Goal: Task Accomplishment & Management: Complete application form

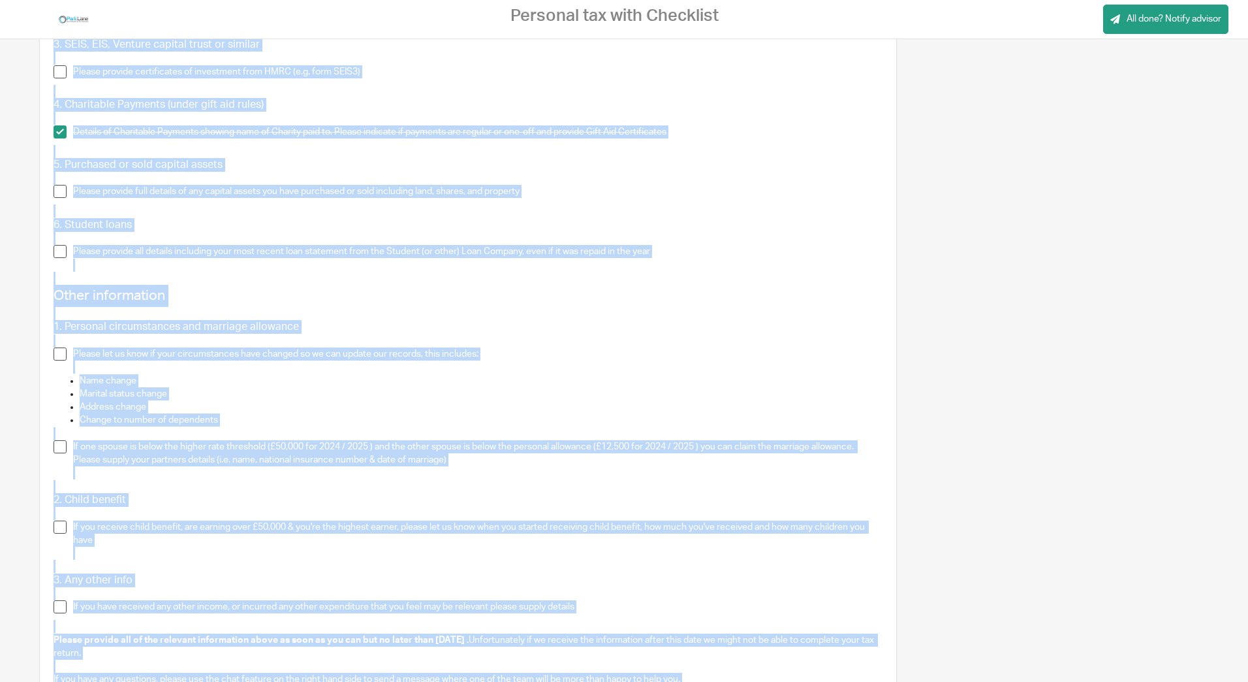
scroll to position [1498, 0]
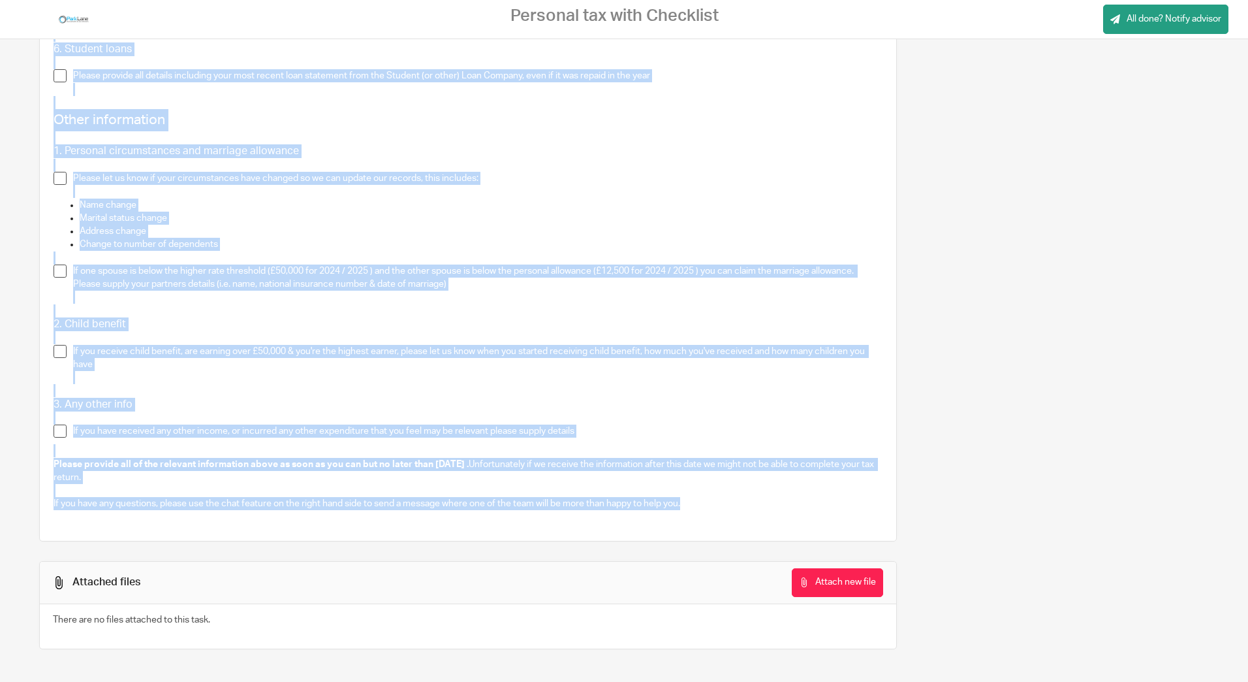
drag, startPoint x: 54, startPoint y: 351, endPoint x: 697, endPoint y: 514, distance: 663.3
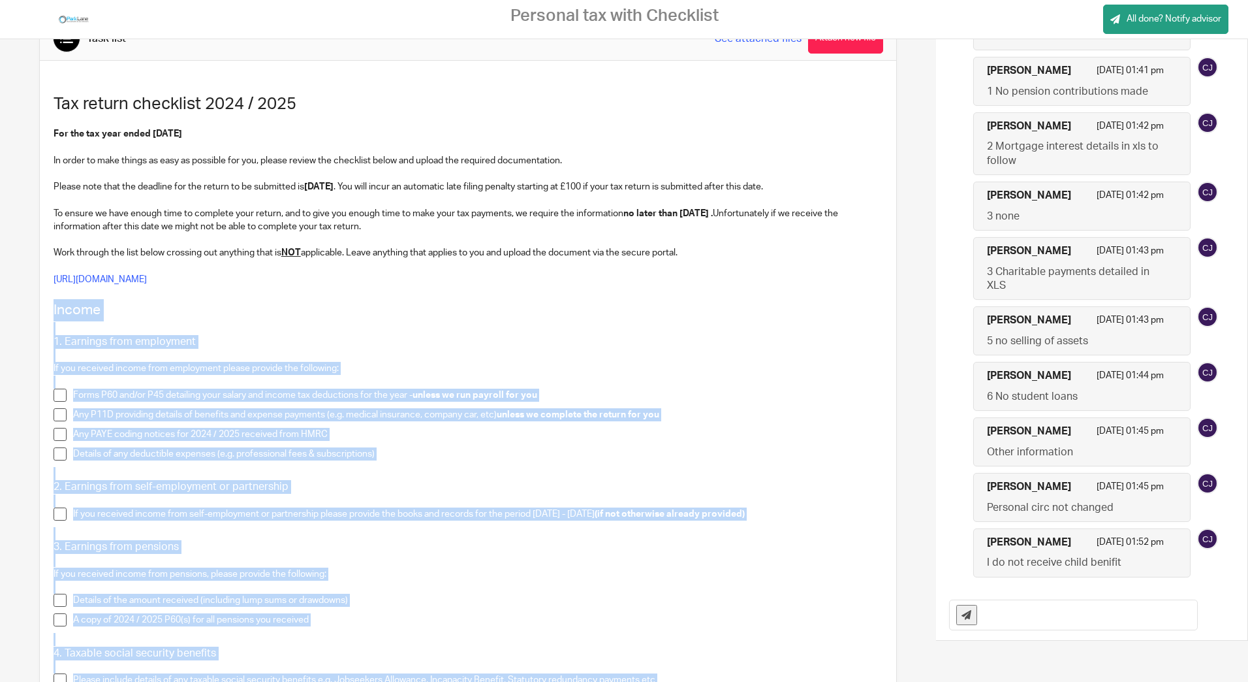
scroll to position [65, 0]
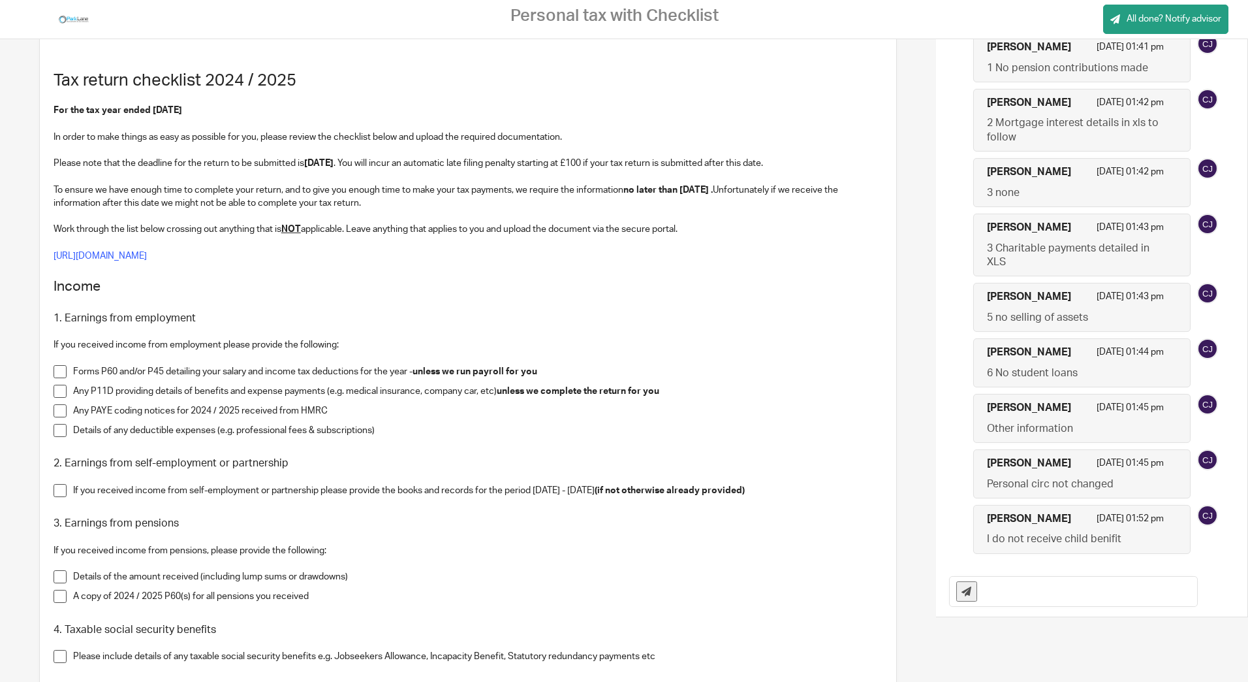
click at [1064, 601] on input "text" at bounding box center [1090, 590] width 213 height 29
type input "done"
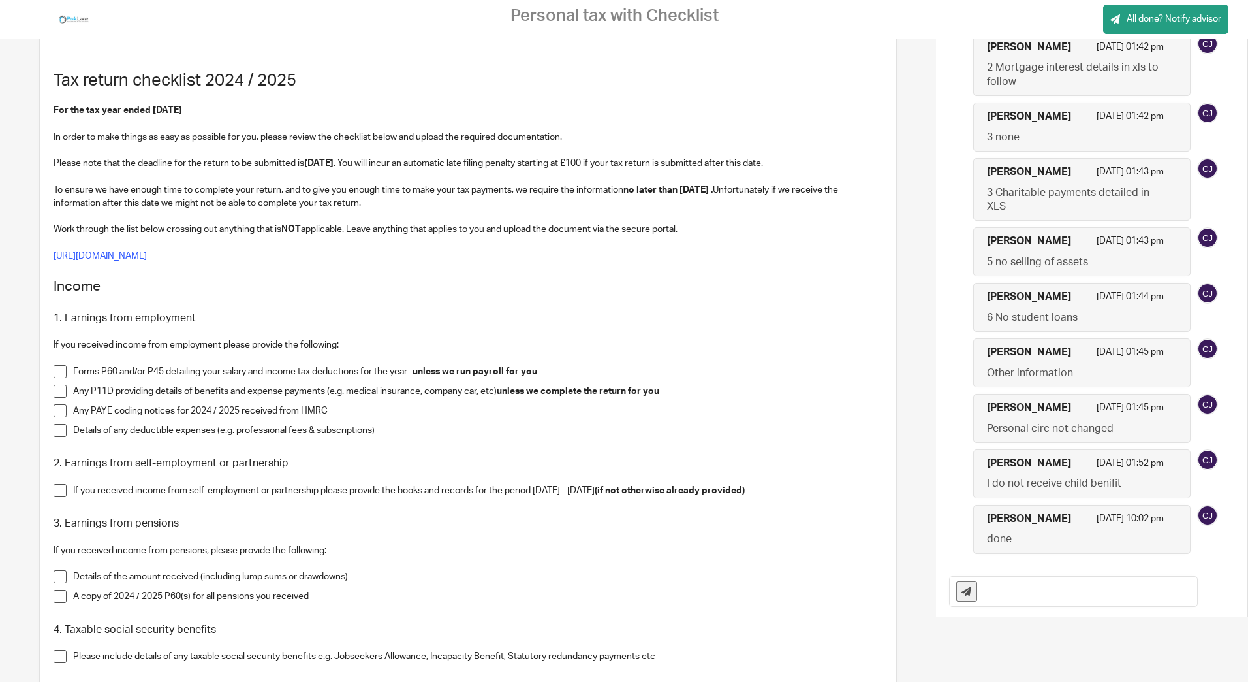
scroll to position [878, 0]
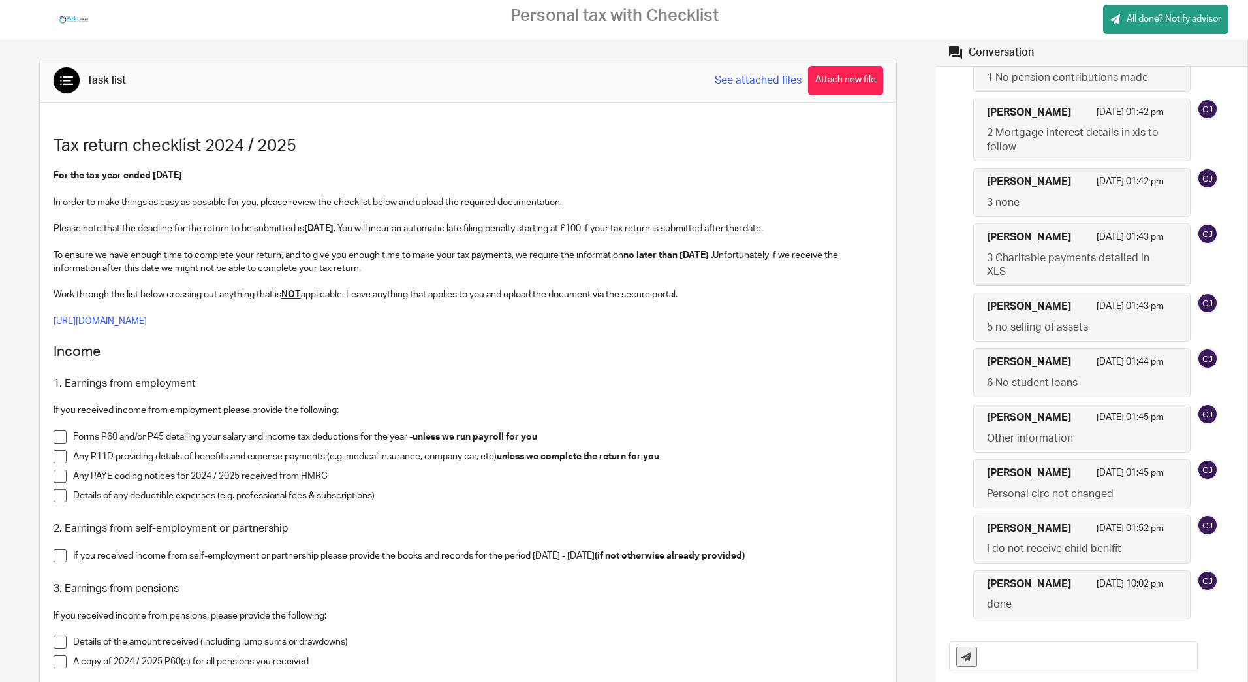
click at [60, 86] on icon at bounding box center [66, 80] width 13 height 13
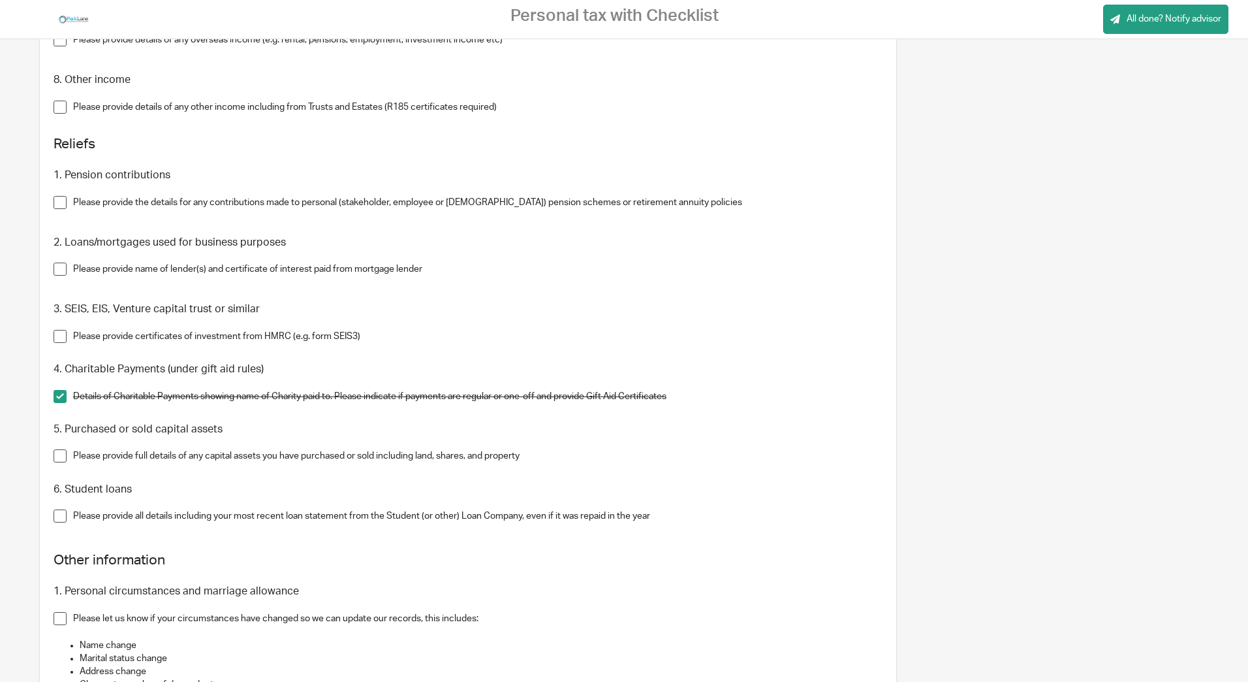
scroll to position [1041, 0]
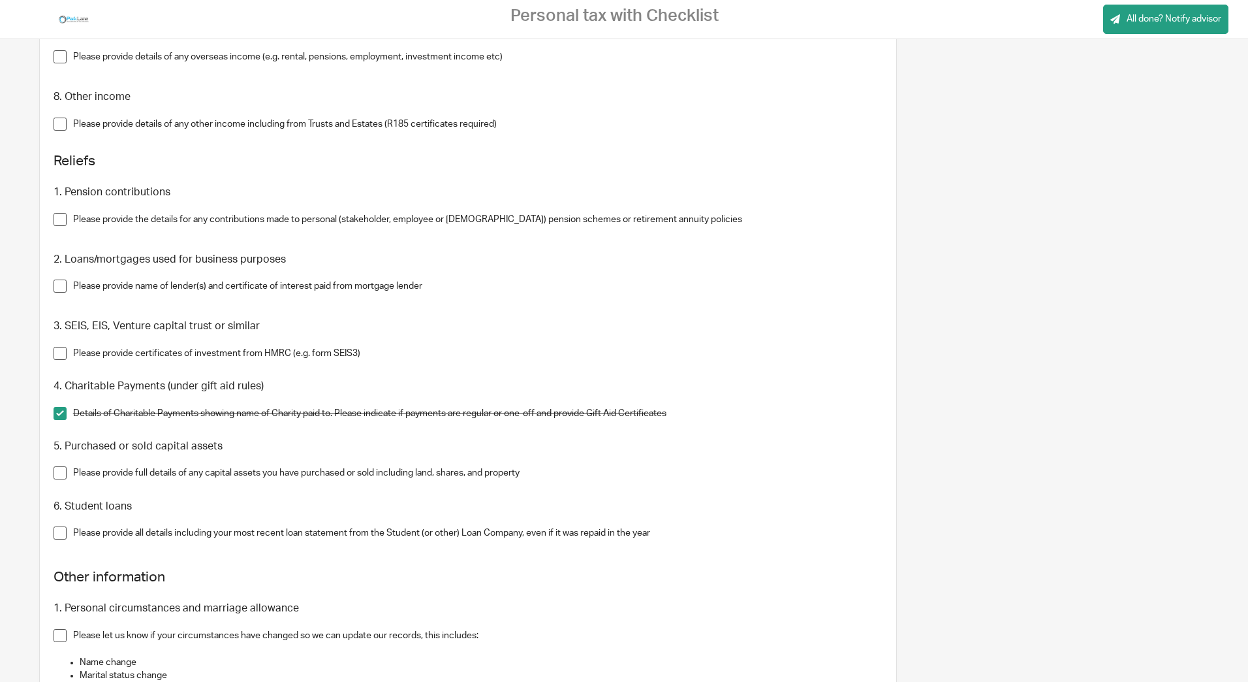
click at [61, 416] on span at bounding box center [60, 413] width 13 height 13
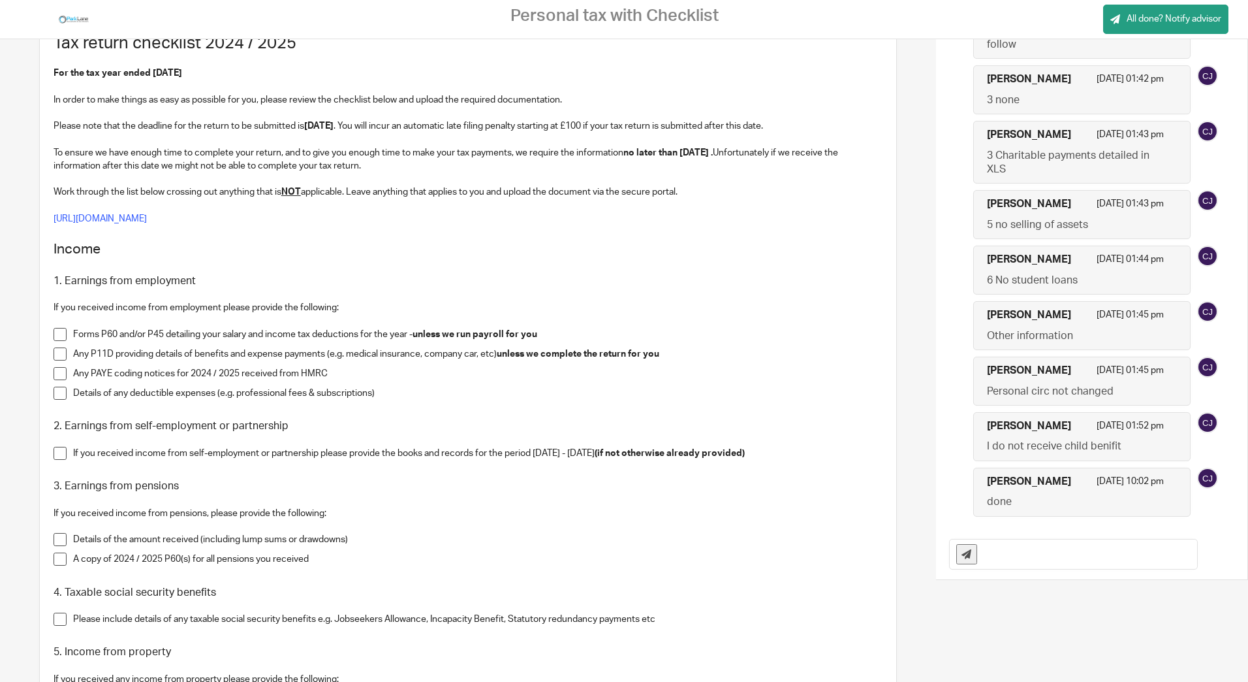
scroll to position [0, 0]
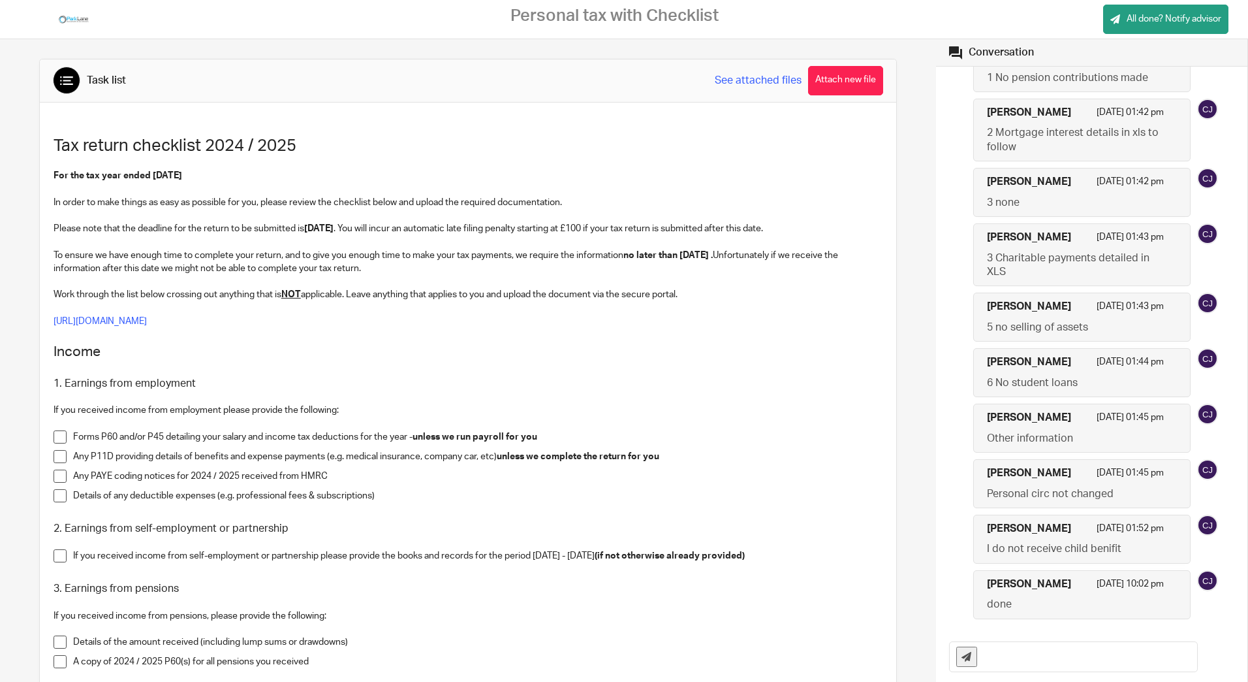
click at [1181, 27] on link "All done? Notify advisor" at bounding box center [1165, 19] width 125 height 29
click at [742, 84] on link "See attached files" at bounding box center [758, 80] width 87 height 15
click at [749, 78] on link "See attached files" at bounding box center [758, 80] width 87 height 15
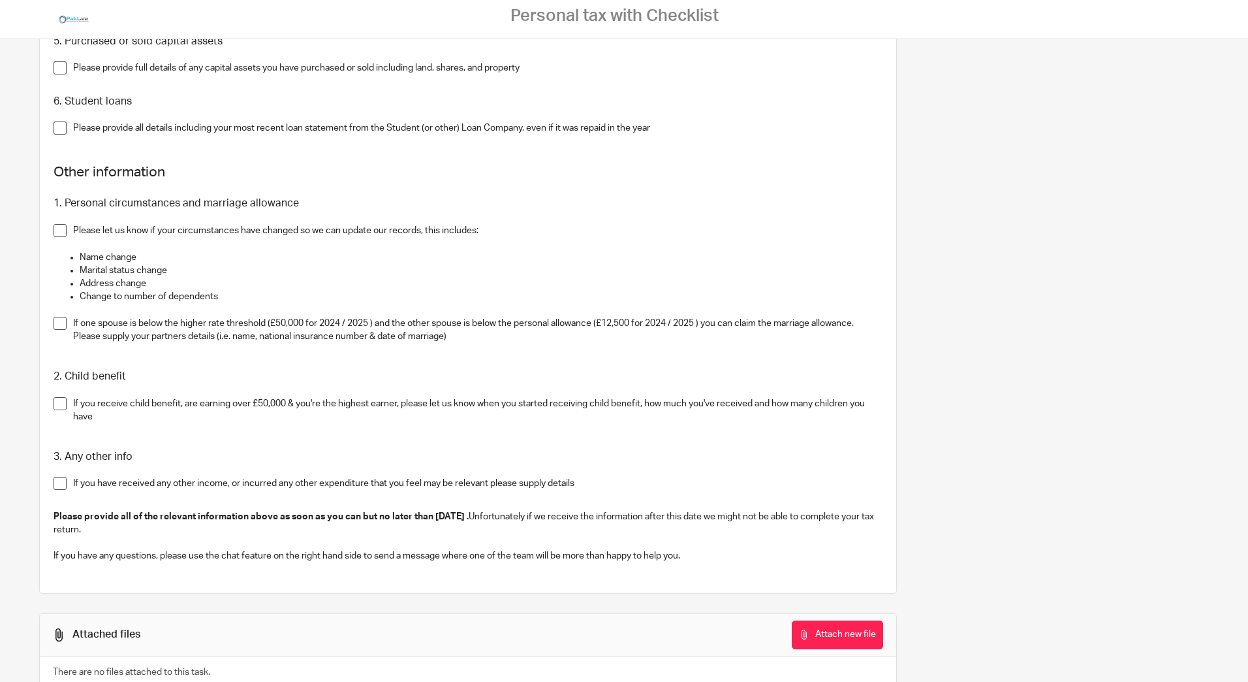
scroll to position [1498, 0]
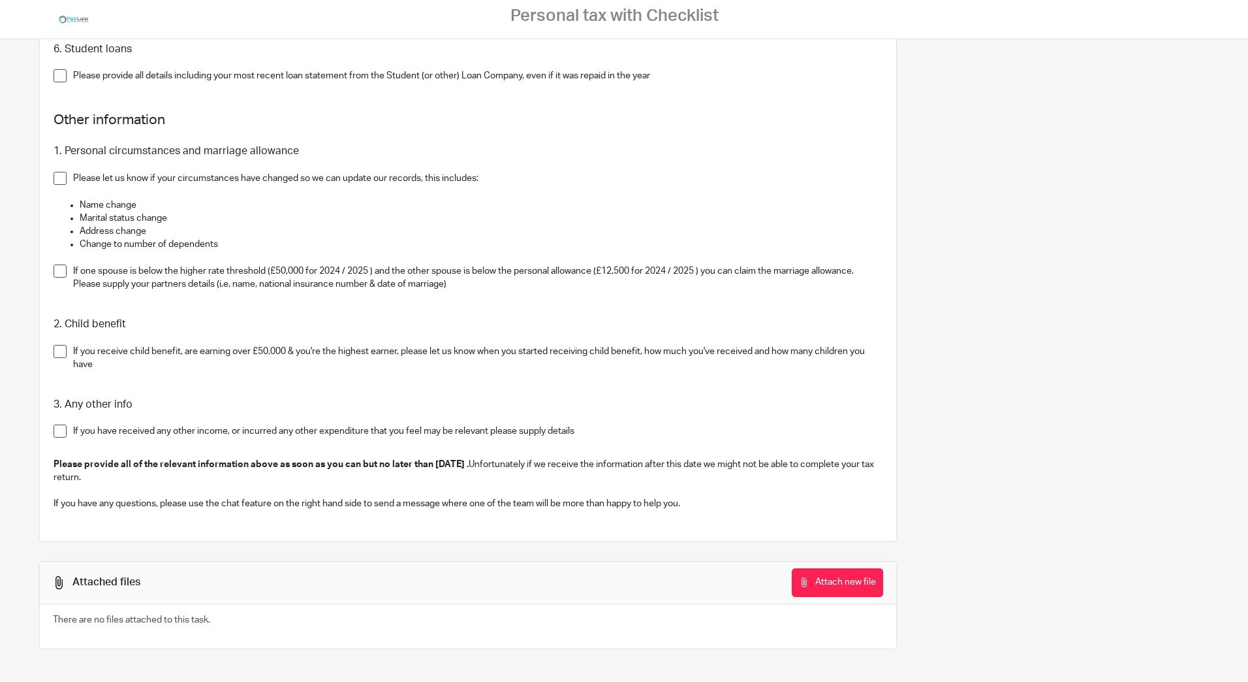
click at [57, 272] on span at bounding box center [60, 270] width 13 height 13
